Goal: Task Accomplishment & Management: Manage account settings

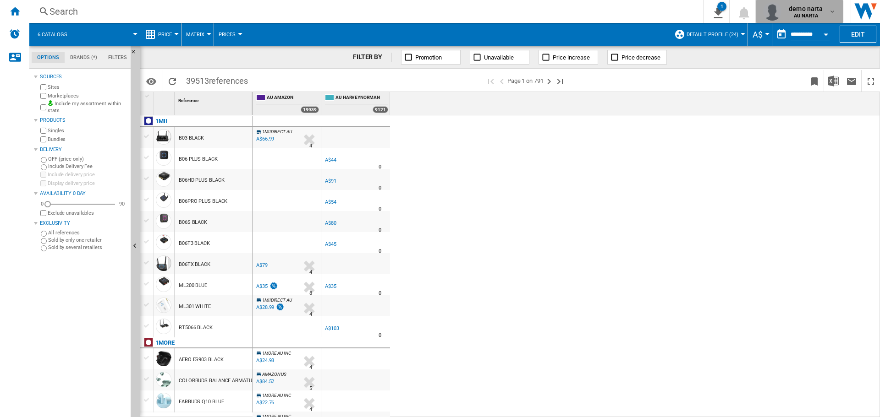
click at [830, 16] on div "demo narta AU [GEOGRAPHIC_DATA]" at bounding box center [799, 11] width 72 height 18
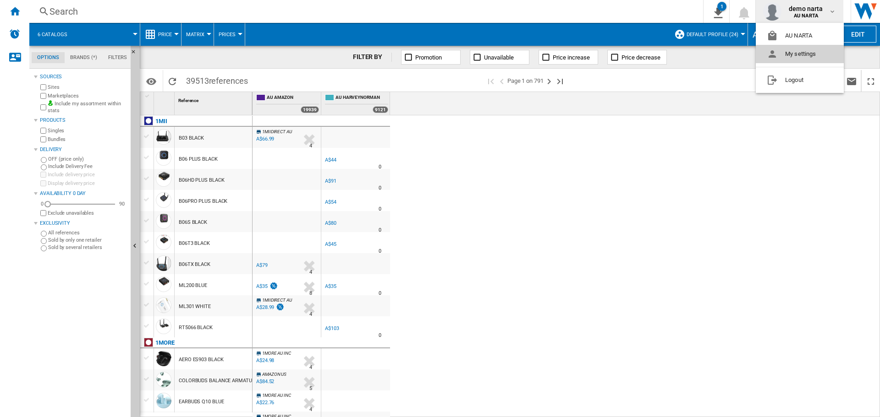
click at [789, 59] on button "My settings" at bounding box center [799, 54] width 88 height 18
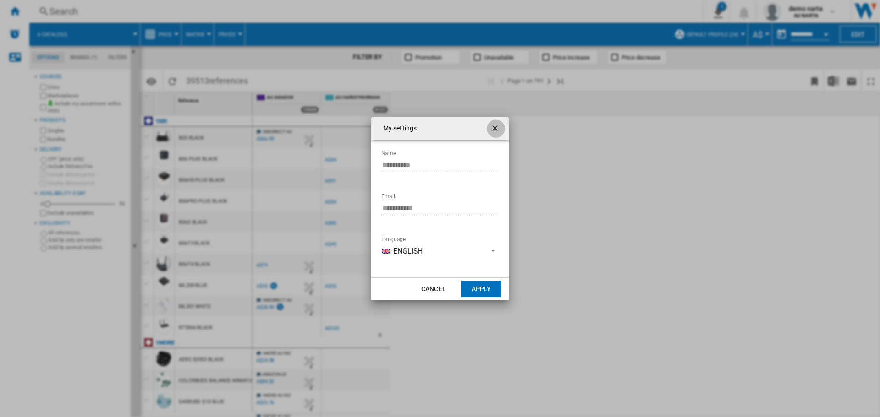
click at [501, 125] on button "button" at bounding box center [496, 129] width 18 height 18
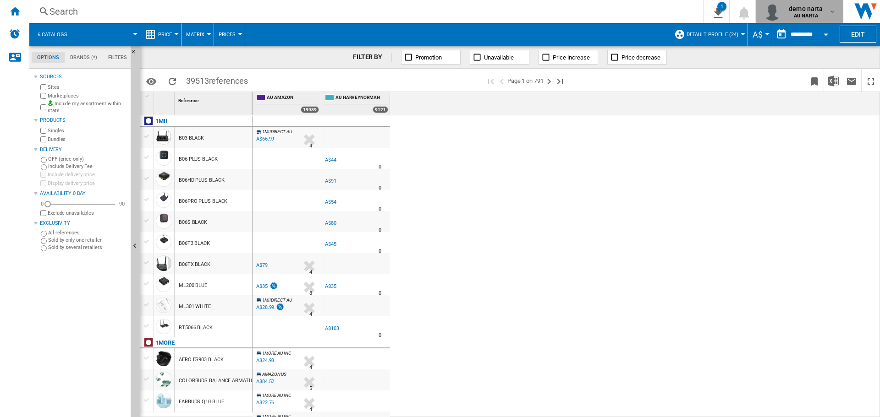
click at [833, 11] on md-icon "button" at bounding box center [831, 11] width 7 height 7
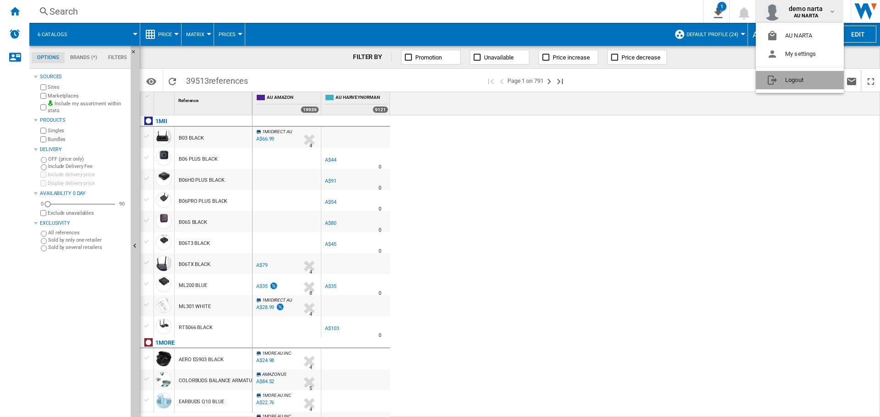
click at [804, 82] on button "Logout" at bounding box center [799, 80] width 88 height 18
